Goal: Check status: Check status

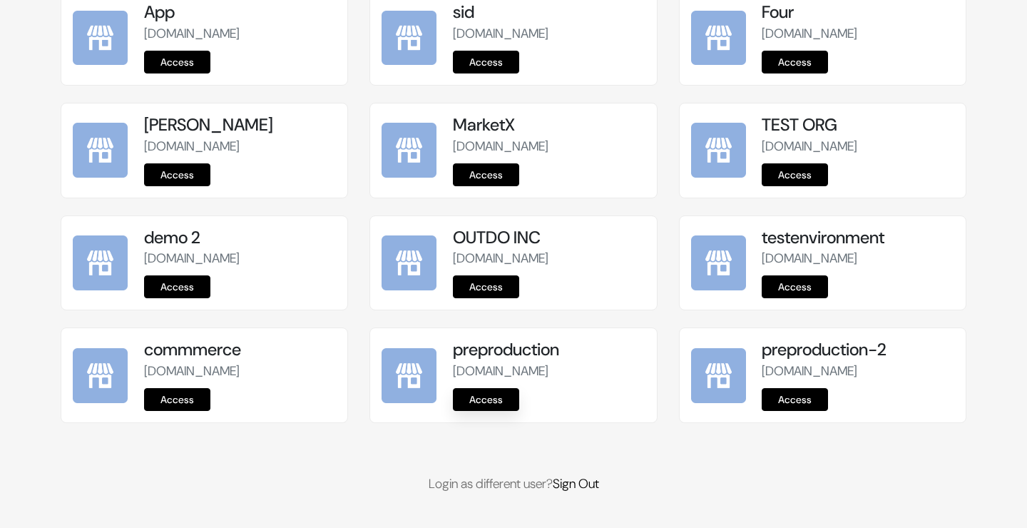
scroll to position [1800, 0]
click at [472, 393] on link "Access" at bounding box center [486, 399] width 66 height 23
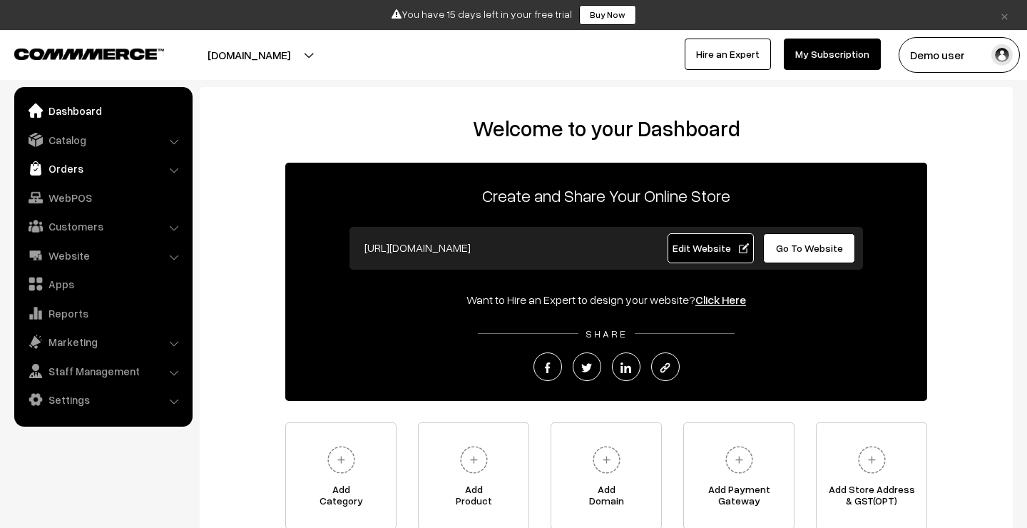
click at [88, 171] on link "Orders" at bounding box center [103, 168] width 170 height 26
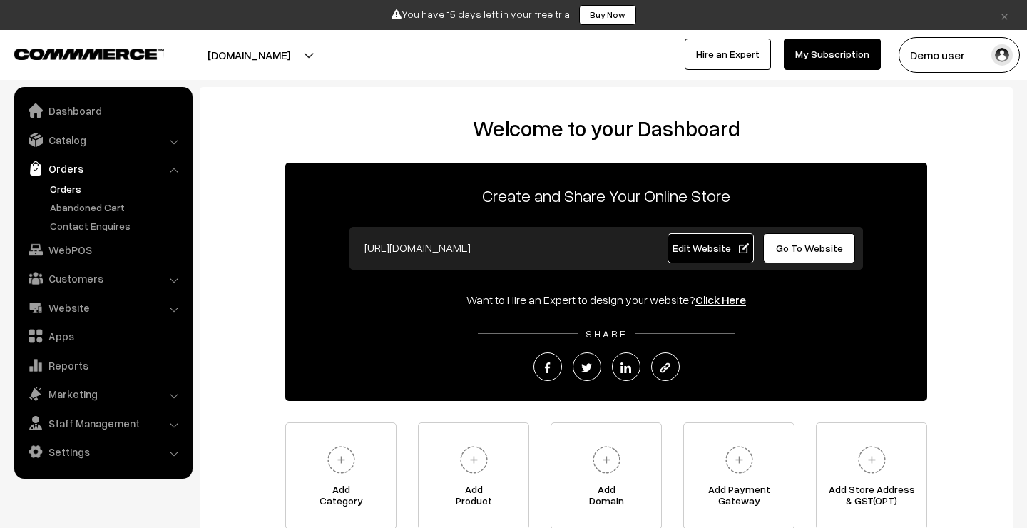
click at [84, 187] on link "Orders" at bounding box center [116, 188] width 141 height 15
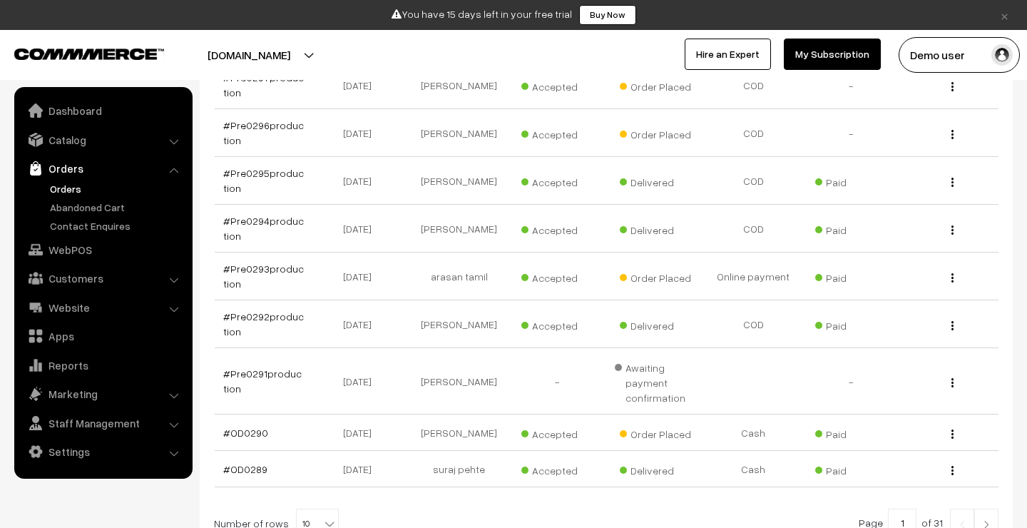
scroll to position [345, 0]
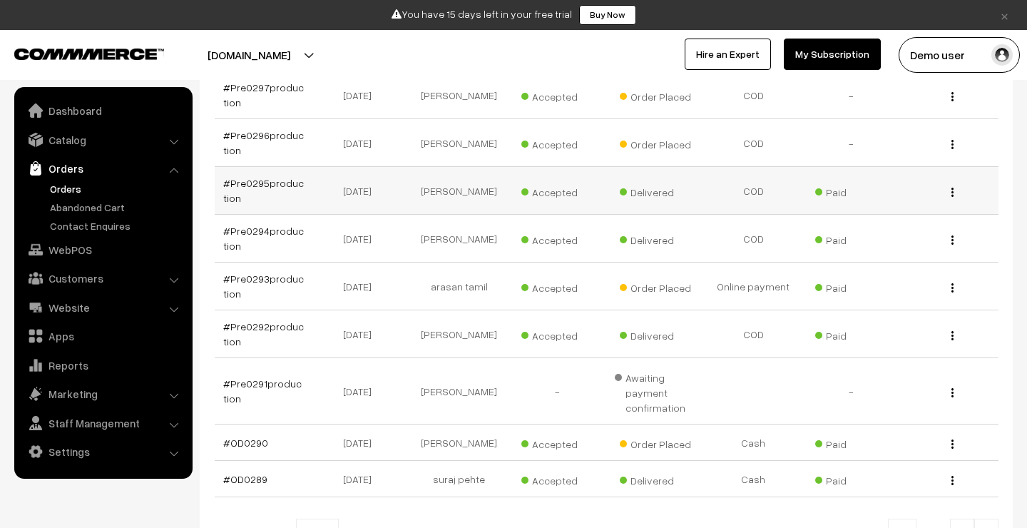
click at [273, 173] on td "#Pre0295production" at bounding box center [264, 191] width 98 height 48
click at [272, 181] on link "#Pre0295production" at bounding box center [263, 190] width 81 height 27
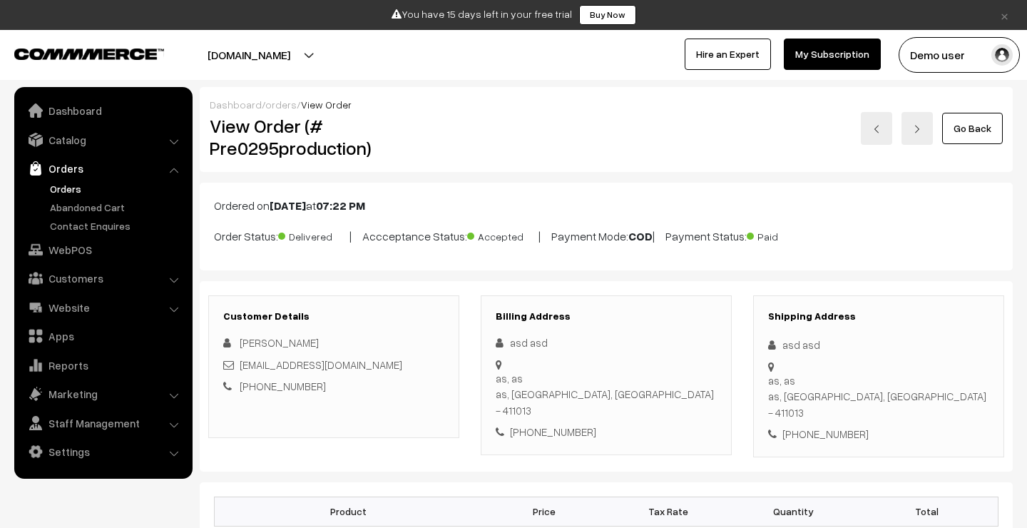
scroll to position [1150, 0]
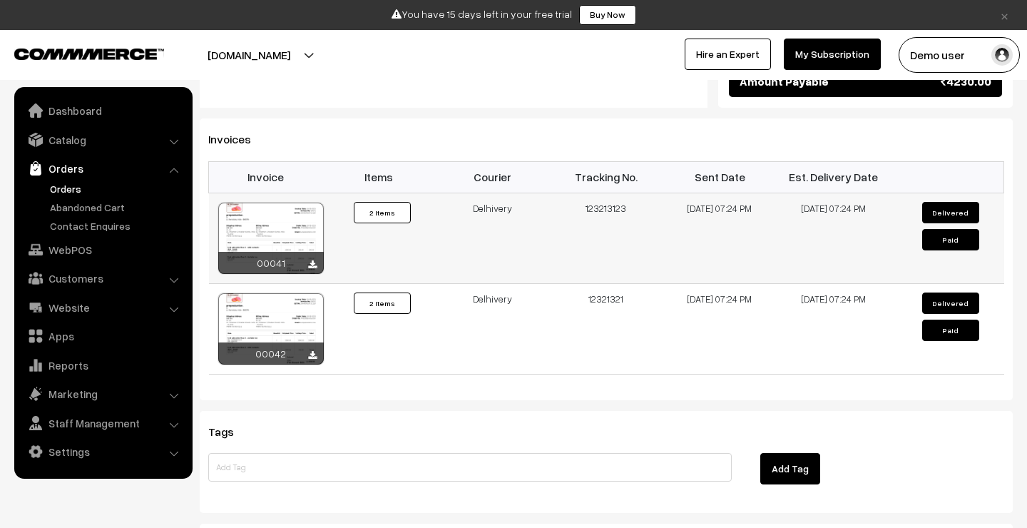
click at [263, 202] on div at bounding box center [271, 237] width 106 height 71
